Goal: Information Seeking & Learning: Learn about a topic

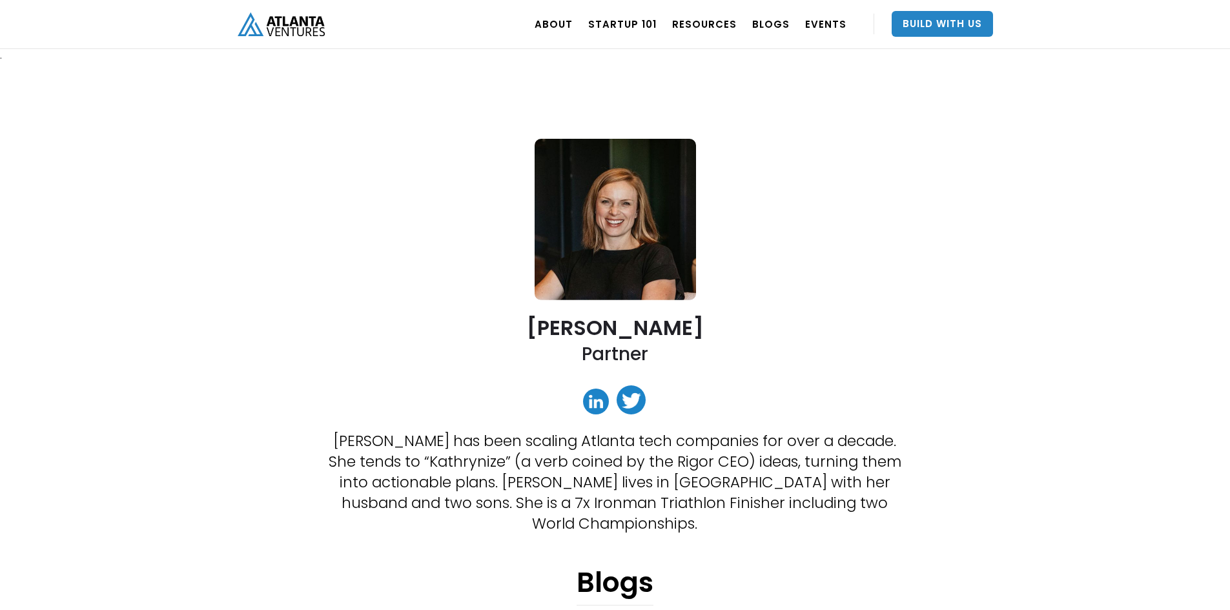
scroll to position [65, 0]
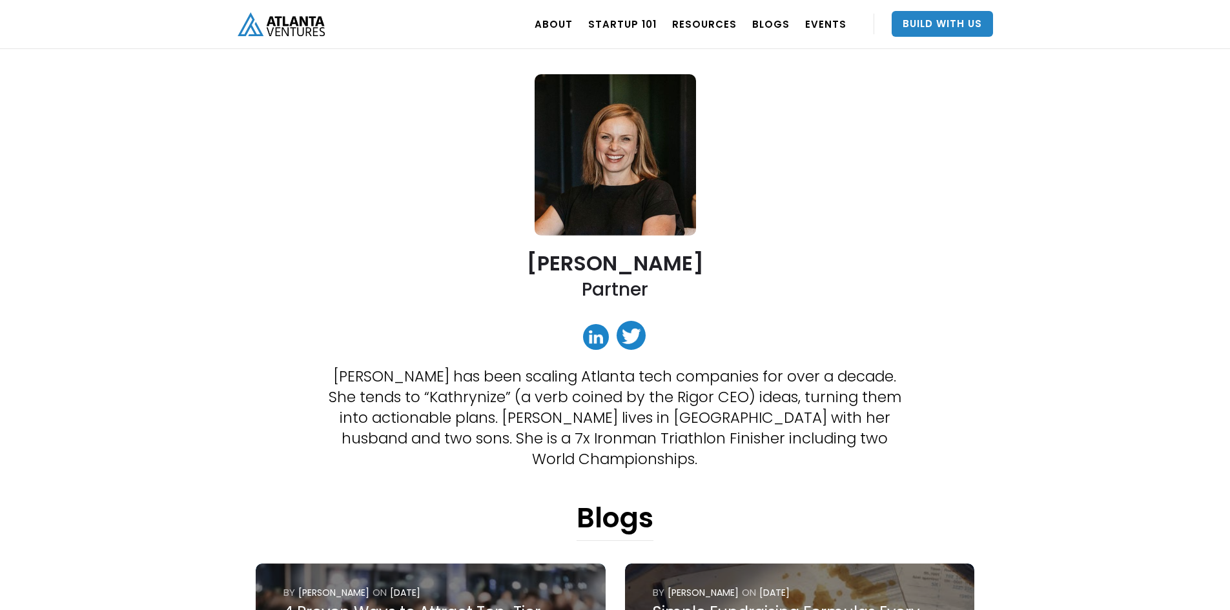
click at [300, 16] on img "home" at bounding box center [281, 24] width 87 height 24
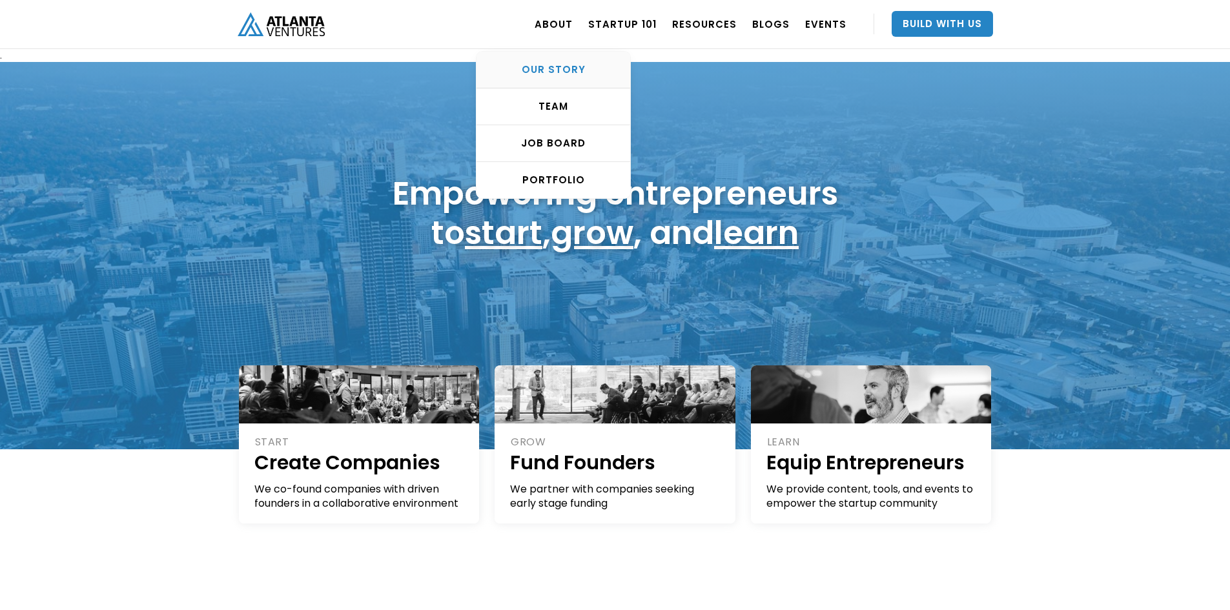
click at [573, 67] on div "OUR STORY" at bounding box center [554, 69] width 154 height 13
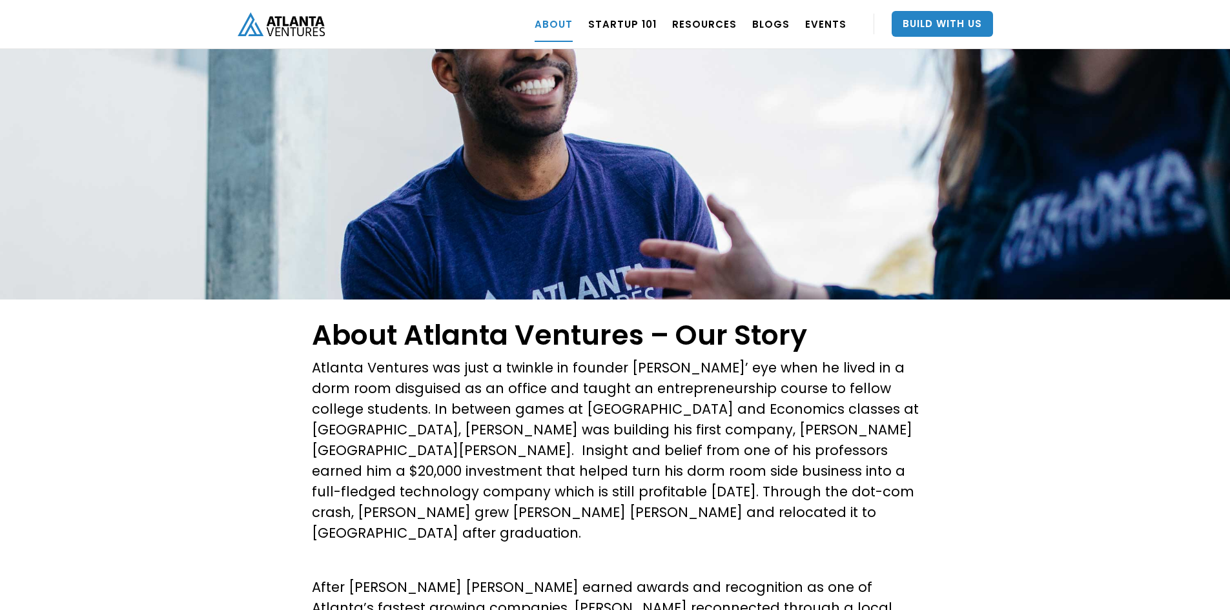
scroll to position [129, 0]
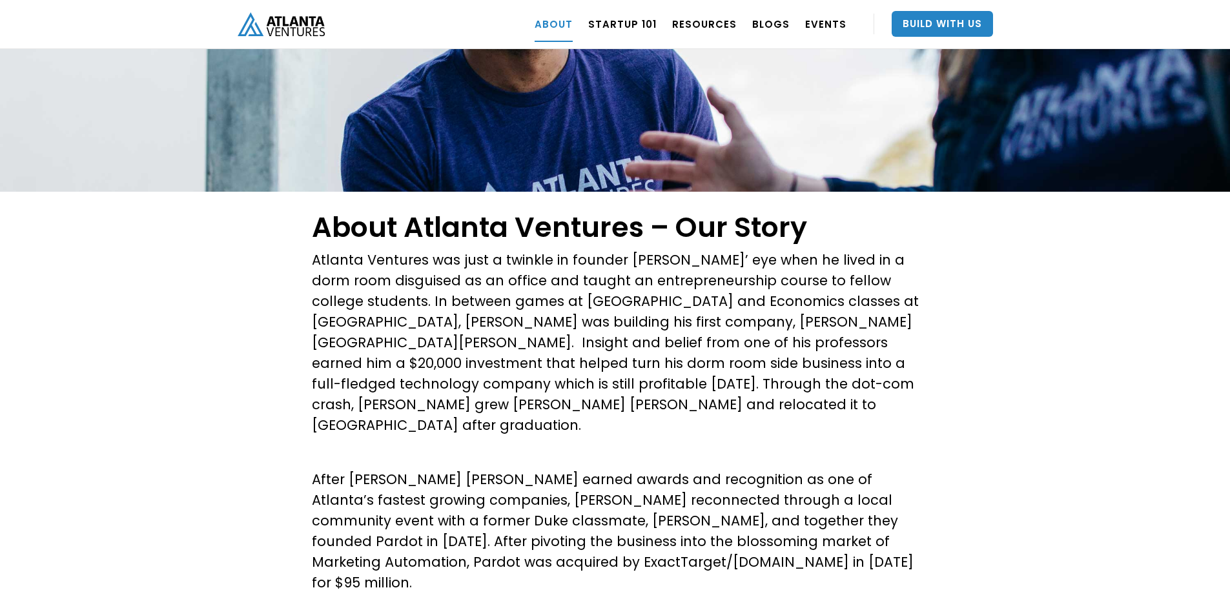
click at [643, 268] on p "Atlanta Ventures was just a twinkle in founder David Cummings’ eye when he live…" at bounding box center [615, 343] width 607 height 186
click at [641, 262] on p "Atlanta Ventures was just a twinkle in founder David Cummings’ eye when he live…" at bounding box center [615, 343] width 607 height 186
drag, startPoint x: 641, startPoint y: 262, endPoint x: 679, endPoint y: 260, distance: 38.2
click at [679, 260] on p "Atlanta Ventures was just a twinkle in founder David Cummings’ eye when he live…" at bounding box center [615, 343] width 607 height 186
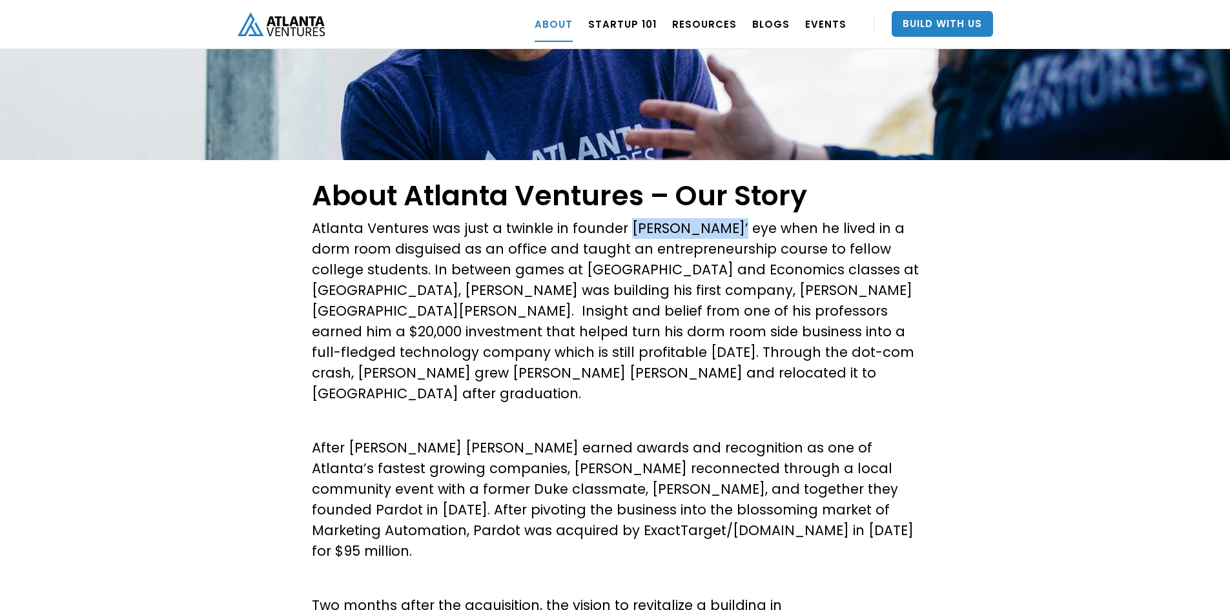
scroll to position [0, 0]
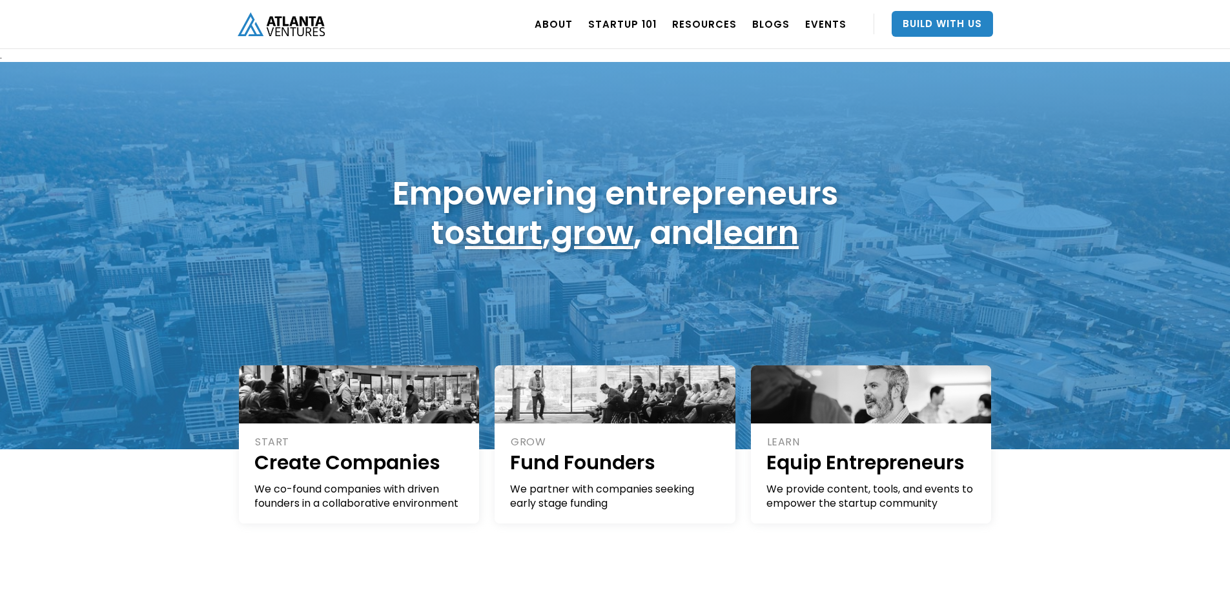
scroll to position [65, 0]
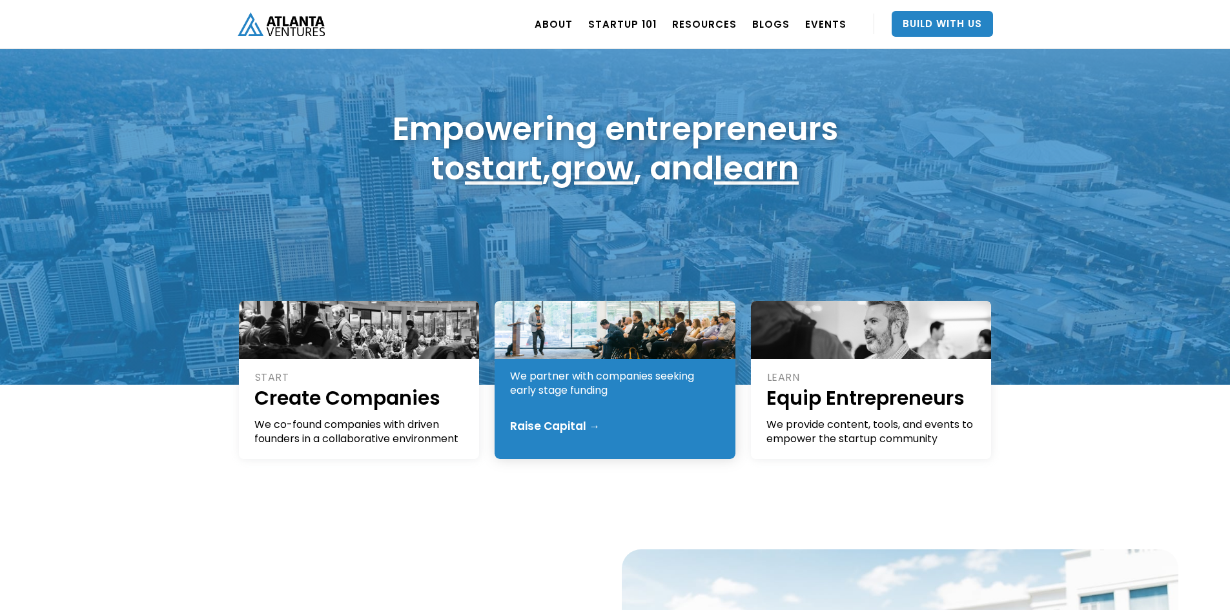
click at [532, 421] on div "Raise Capital →" at bounding box center [555, 426] width 90 height 13
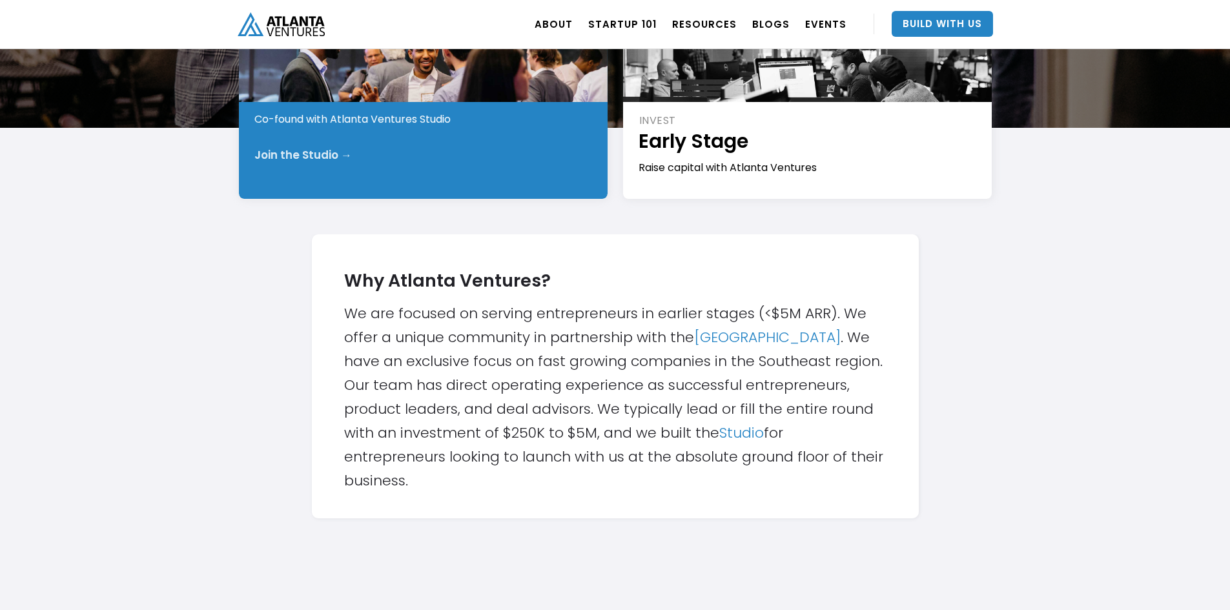
scroll to position [258, 0]
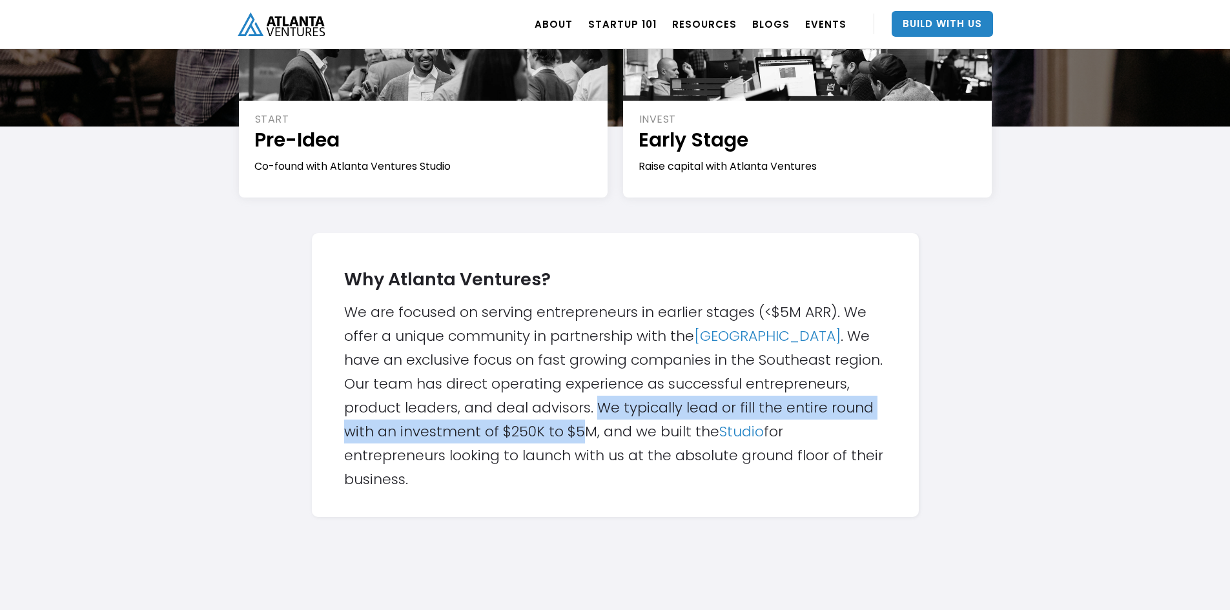
drag, startPoint x: 602, startPoint y: 409, endPoint x: 585, endPoint y: 436, distance: 31.9
click at [585, 436] on div "Why Atlanta Ventures? We are focused on serving entrepreneurs in earlier stages…" at bounding box center [615, 375] width 543 height 233
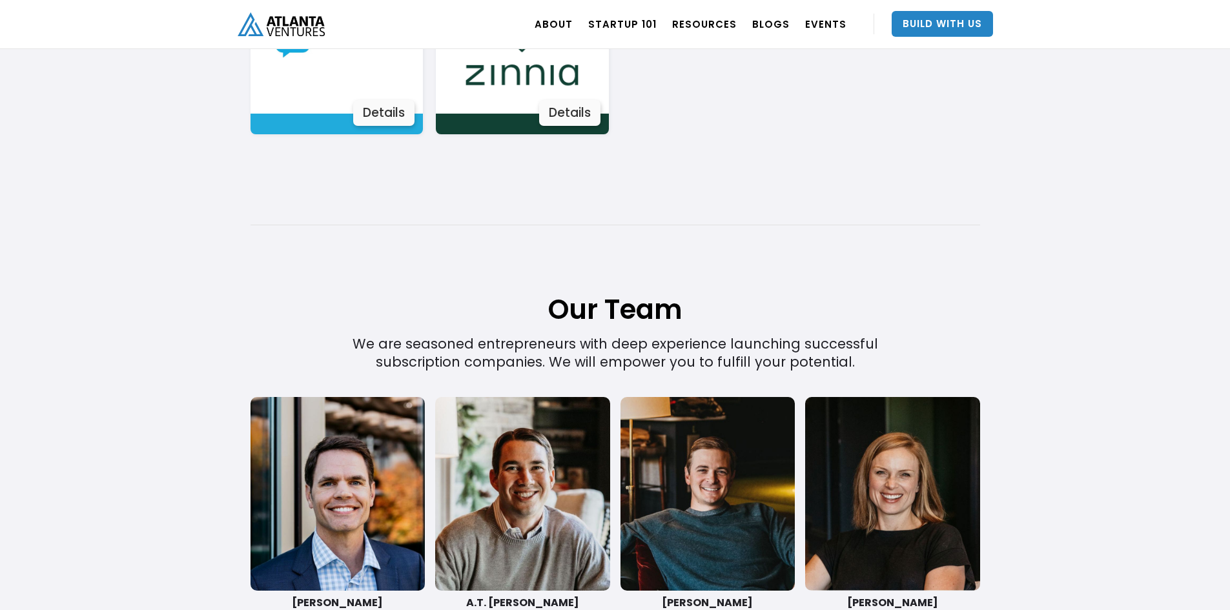
scroll to position [2730, 0]
